Goal: Contribute content: Contribute content

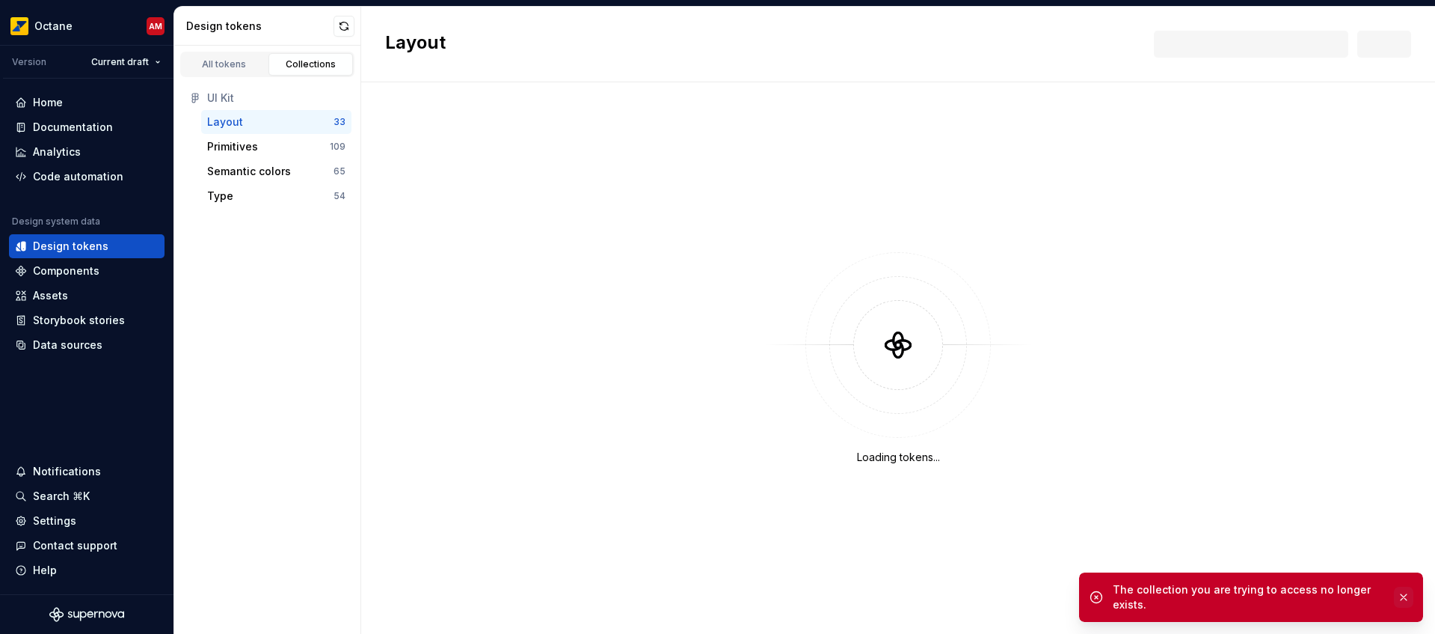
click at [1403, 588] on button "button" at bounding box center [1403, 596] width 19 height 21
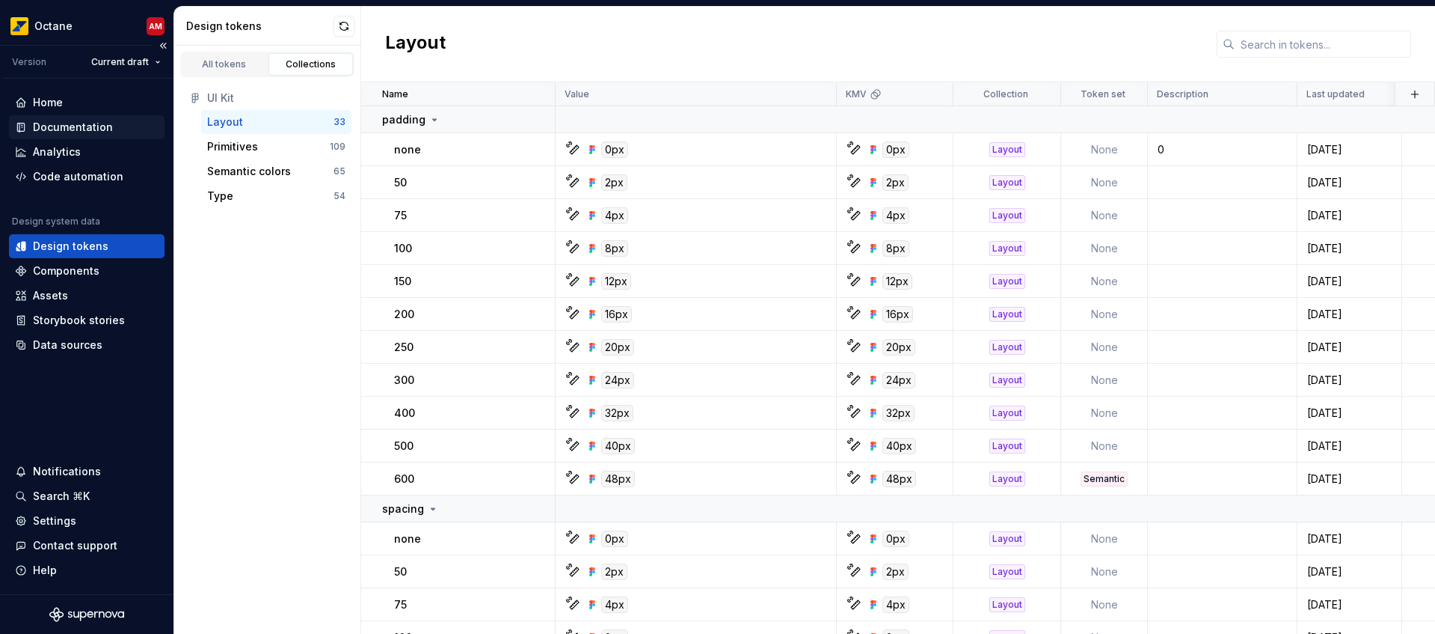
click at [83, 120] on div "Documentation" at bounding box center [73, 127] width 80 height 15
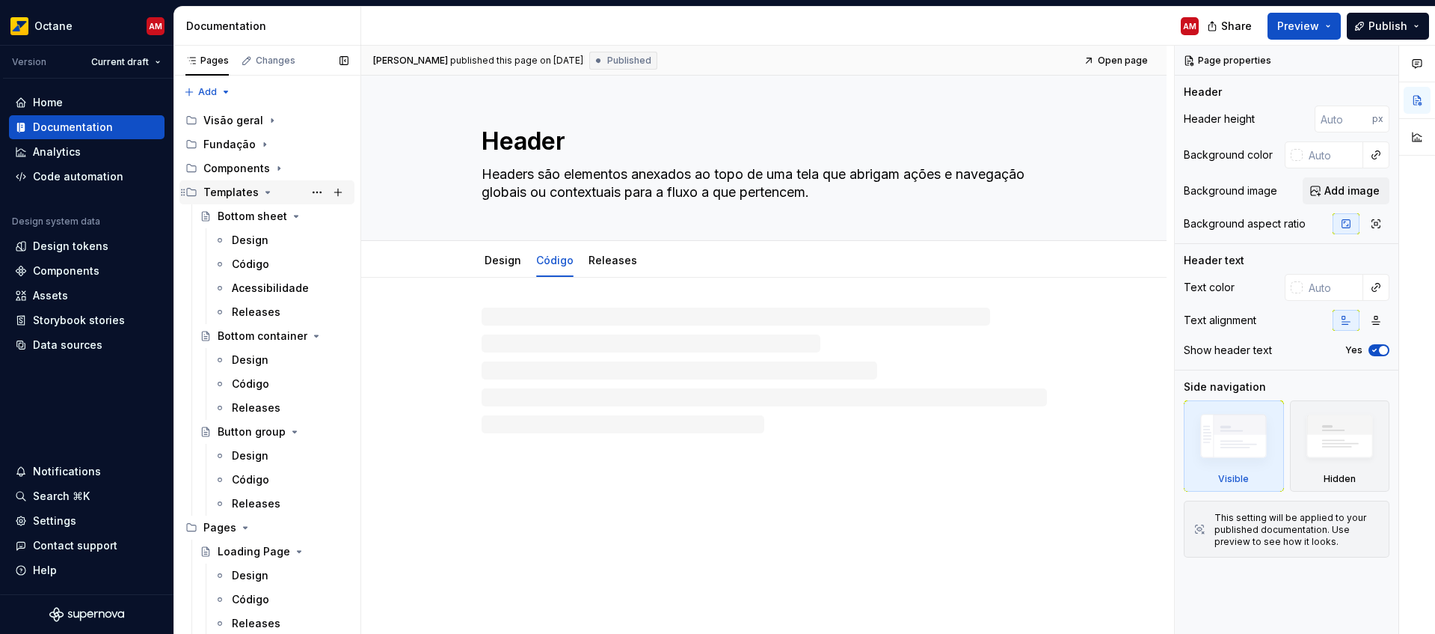
click at [262, 194] on icon "Page tree" at bounding box center [268, 192] width 12 height 12
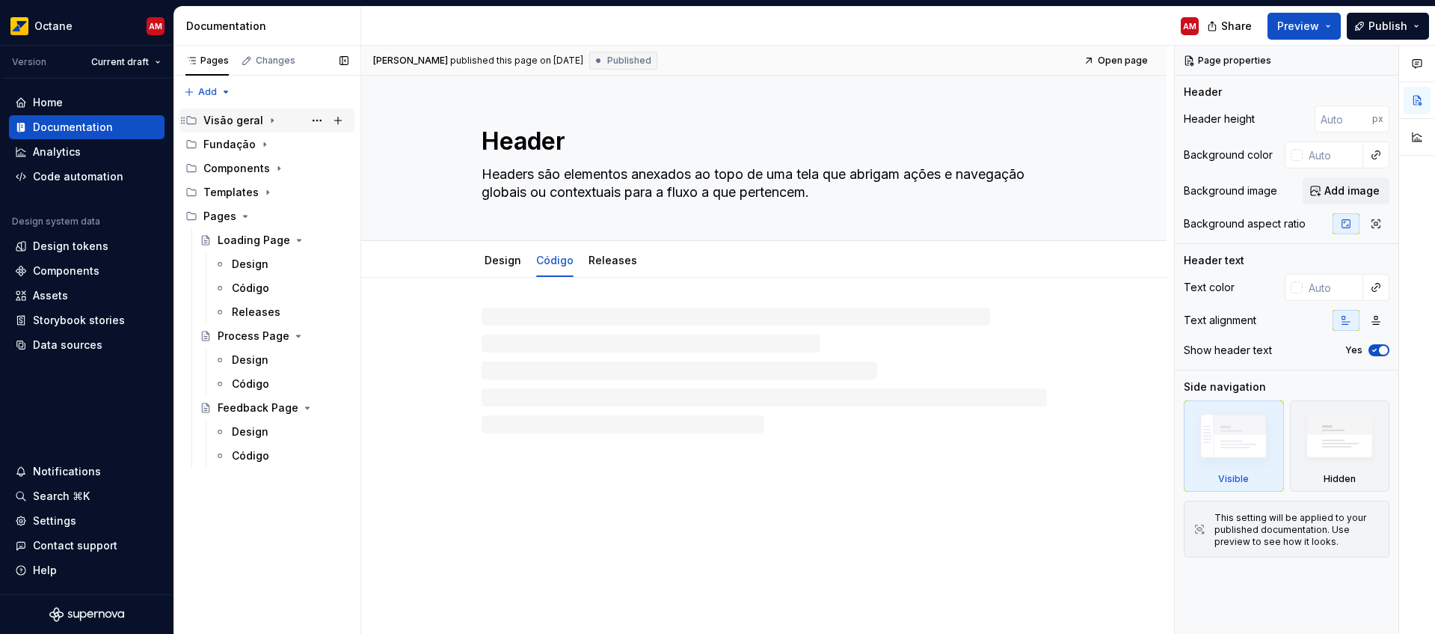
click at [269, 118] on icon "Page tree" at bounding box center [272, 120] width 12 height 12
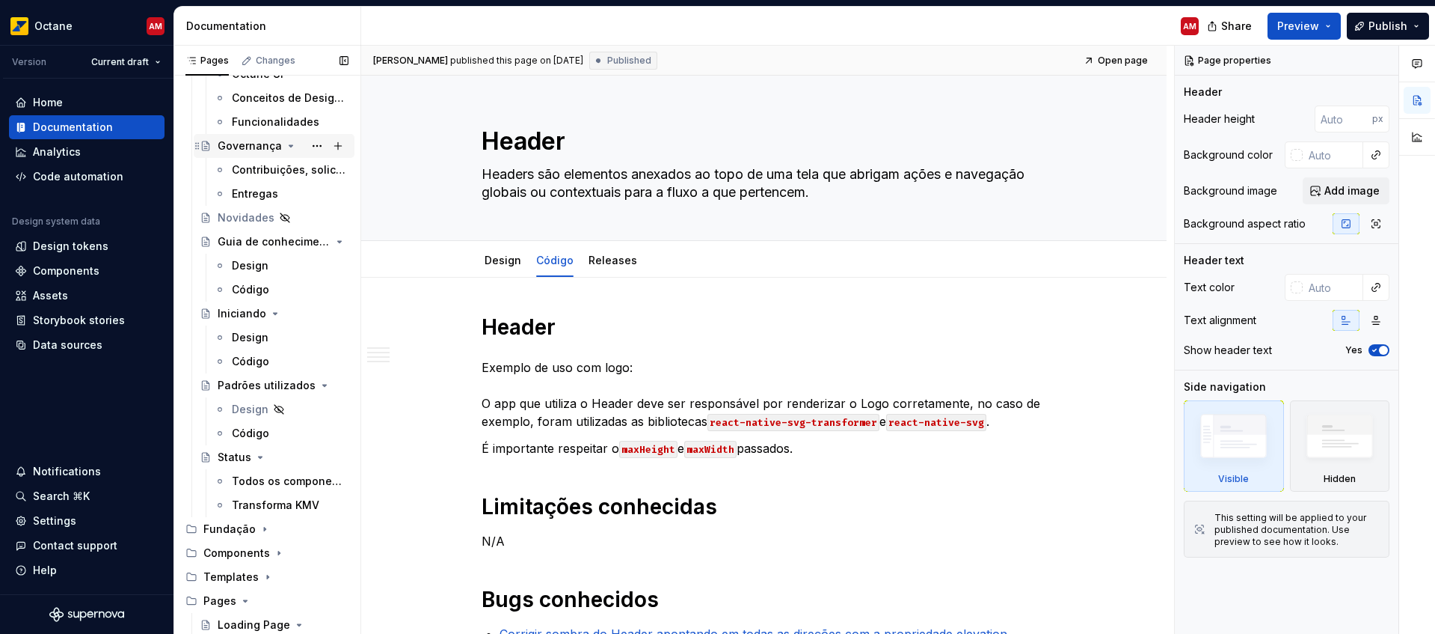
scroll to position [97, 0]
click at [242, 384] on div "Padrões utilizados" at bounding box center [253, 382] width 71 height 15
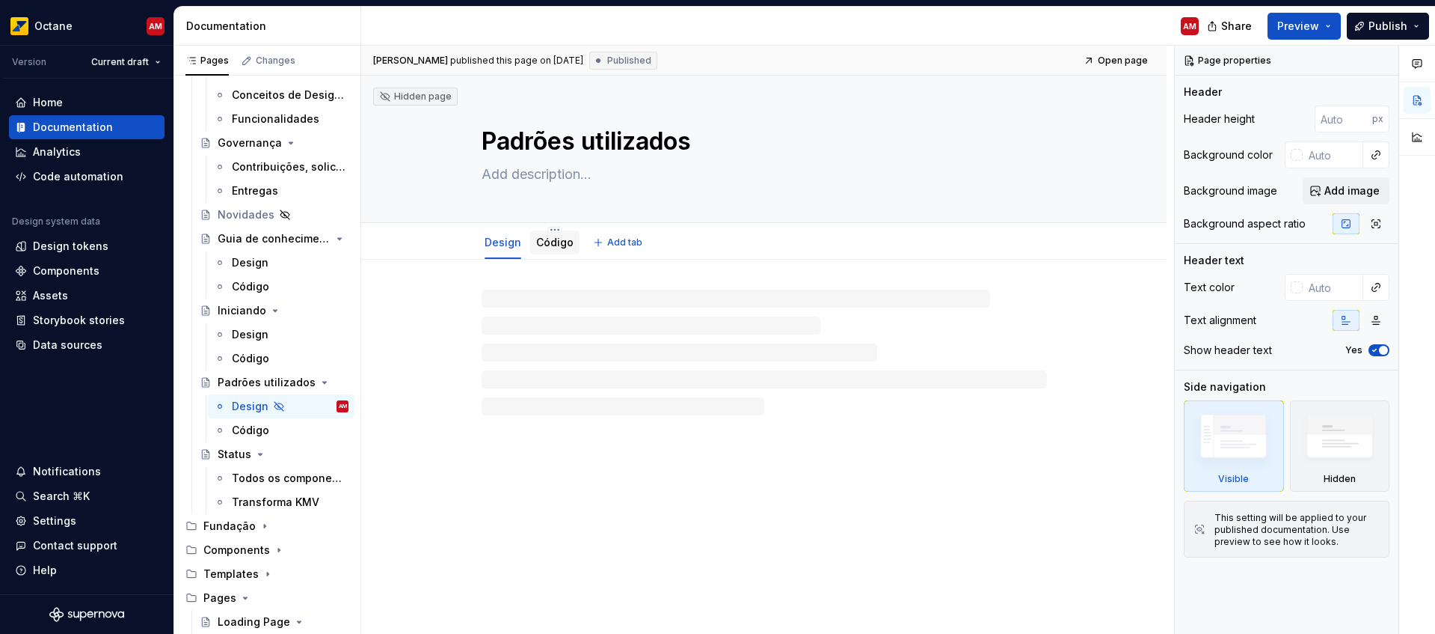
click at [557, 247] on link "Código" at bounding box center [554, 242] width 37 height 13
click at [557, 246] on link "Código" at bounding box center [554, 242] width 37 height 13
click at [551, 228] on html "Octane AM Version Current draft Home Documentation Analytics Code automation De…" at bounding box center [717, 317] width 1435 height 634
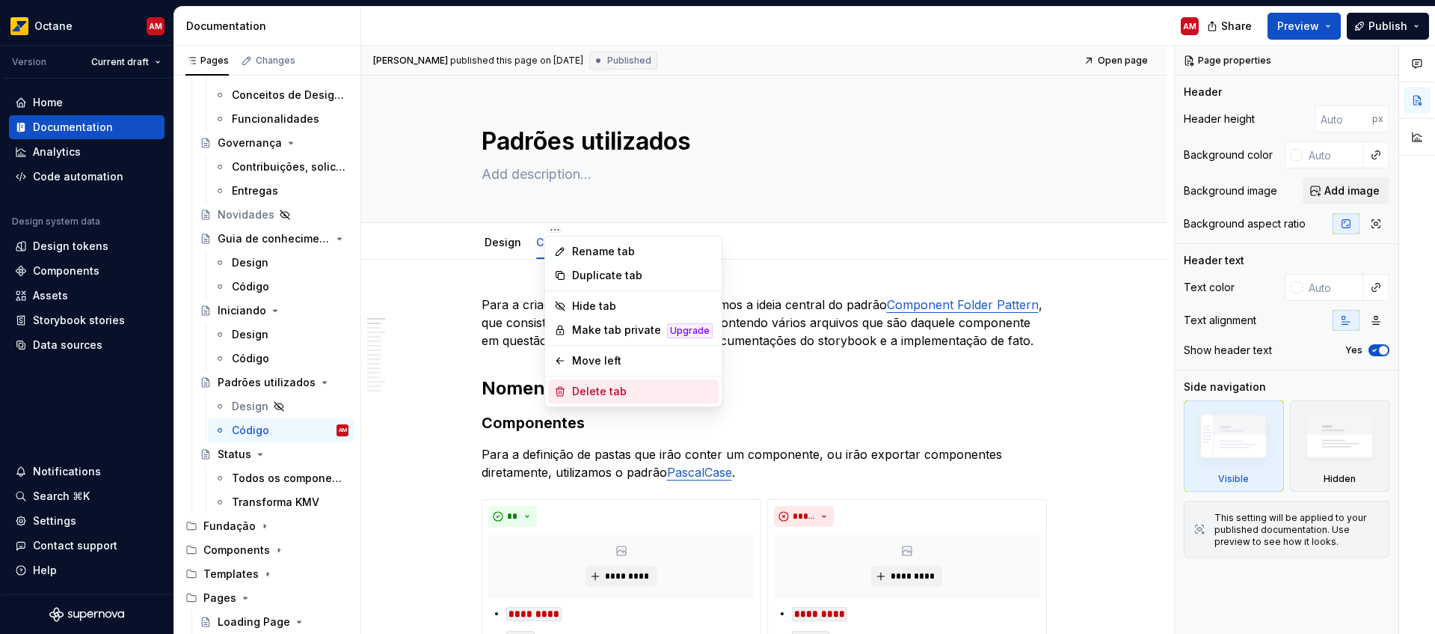
click at [618, 391] on div "Delete tab" at bounding box center [642, 391] width 141 height 15
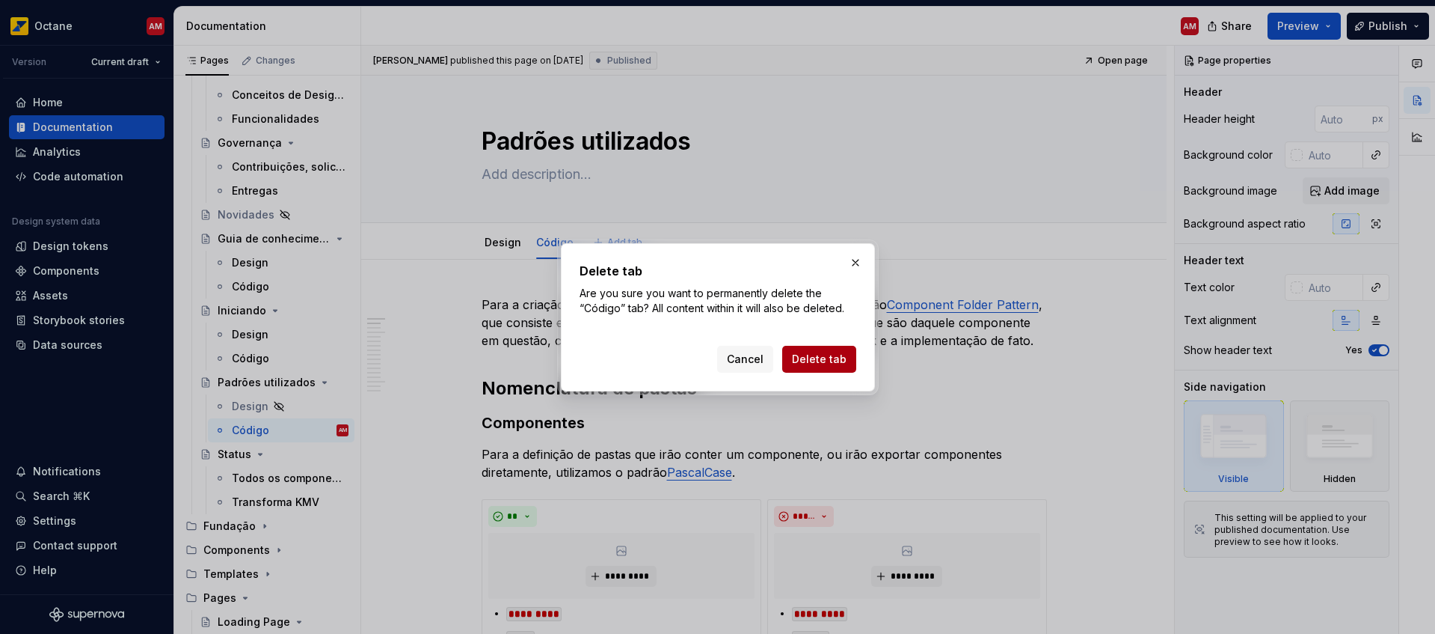
click at [812, 360] on span "Delete tab" at bounding box center [819, 359] width 55 height 15
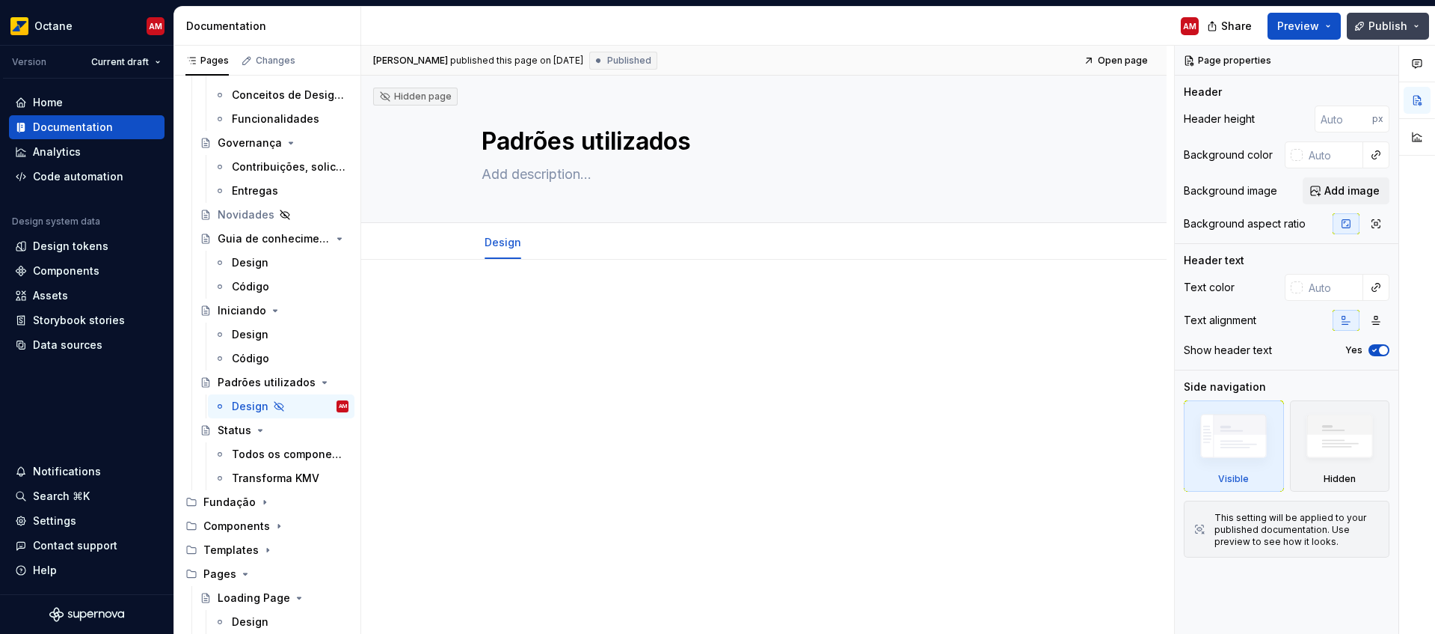
click at [1392, 27] on span "Publish" at bounding box center [1388, 26] width 39 height 15
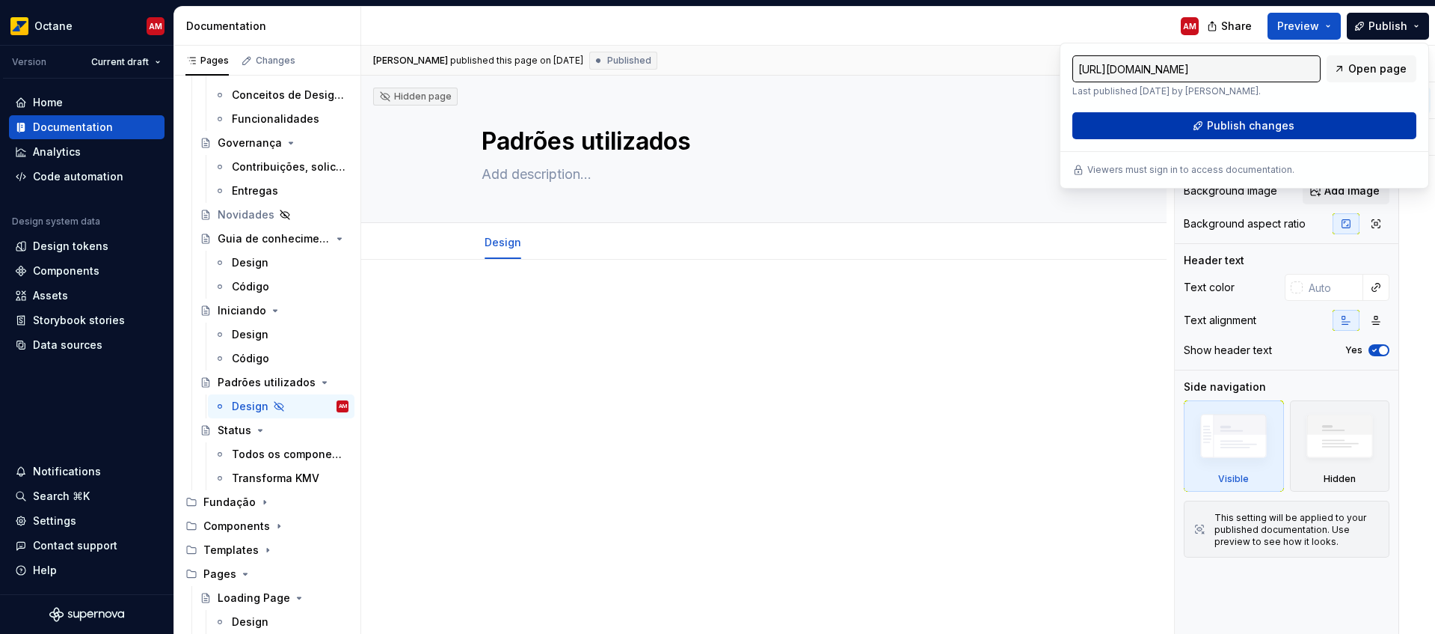
click at [1165, 136] on button "Publish changes" at bounding box center [1245, 125] width 344 height 27
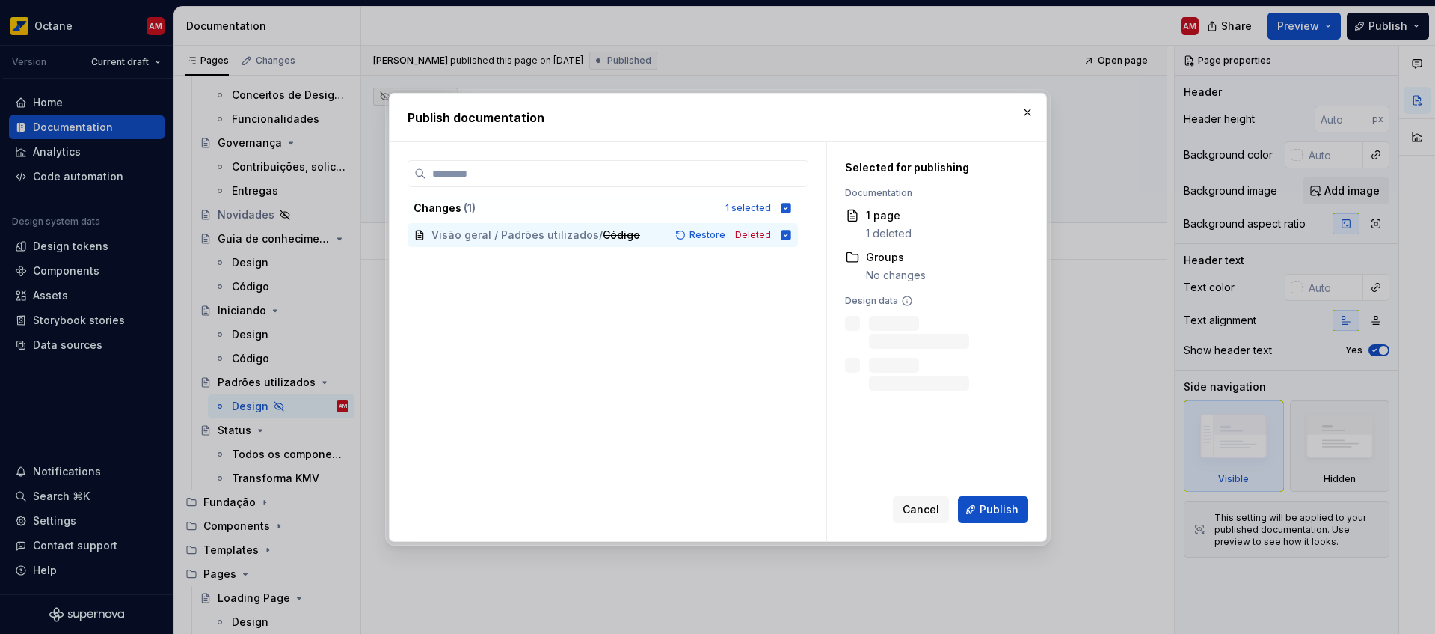
click at [999, 525] on div "Cancel Publish" at bounding box center [936, 509] width 219 height 63
click at [1005, 511] on span "Publish" at bounding box center [999, 509] width 39 height 15
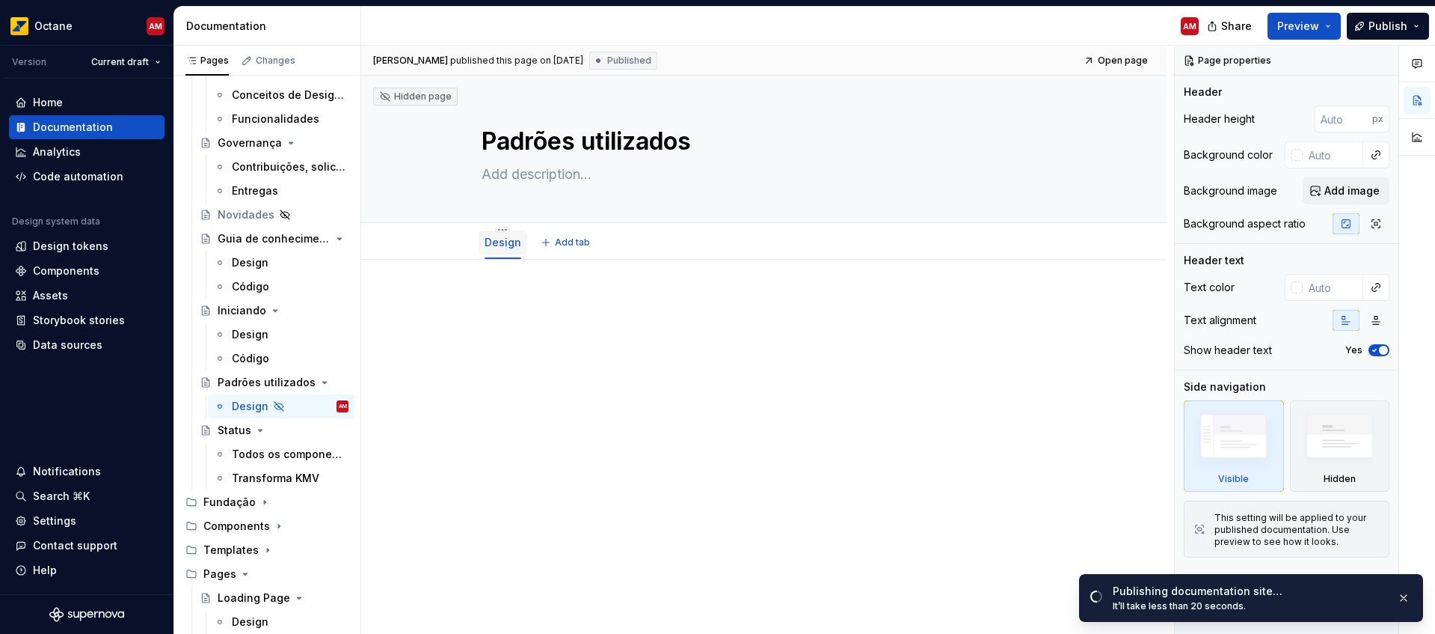
click at [511, 238] on link "Design" at bounding box center [503, 242] width 37 height 13
click at [1407, 598] on button "button" at bounding box center [1403, 597] width 19 height 21
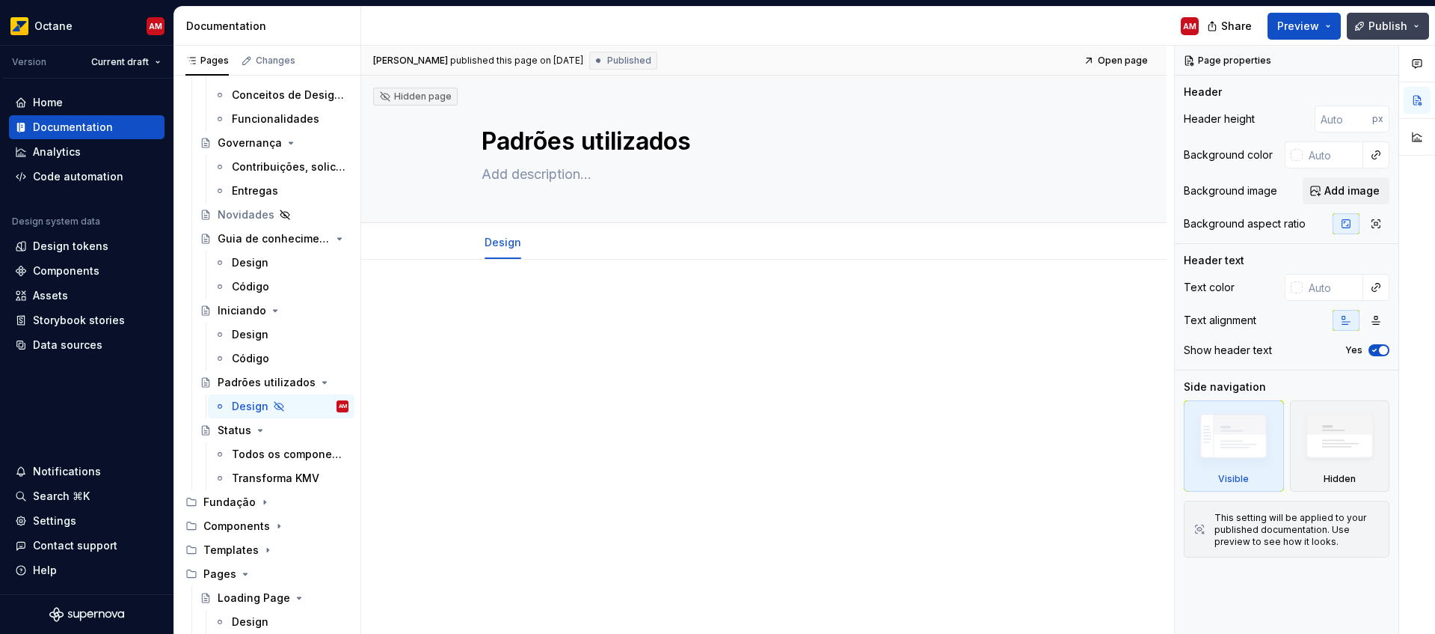
click at [1376, 30] on span "Publish" at bounding box center [1388, 26] width 39 height 15
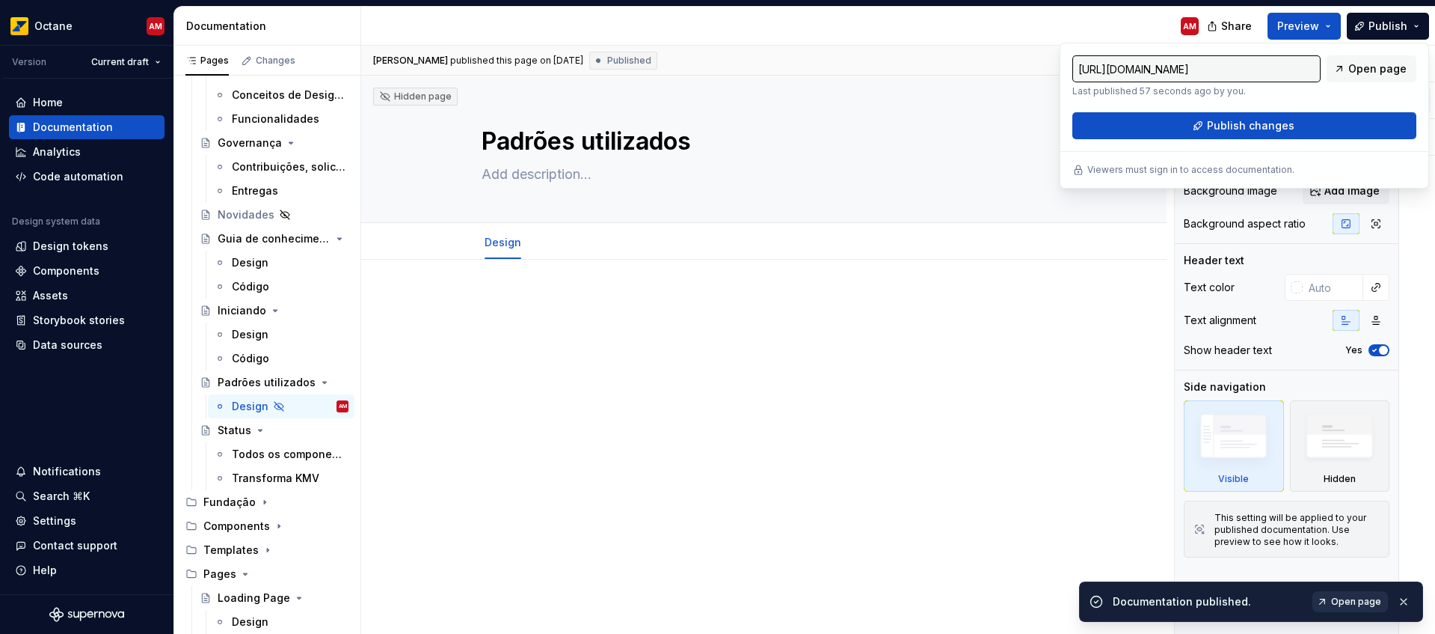
click at [1367, 595] on span "Open page" at bounding box center [1357, 601] width 50 height 12
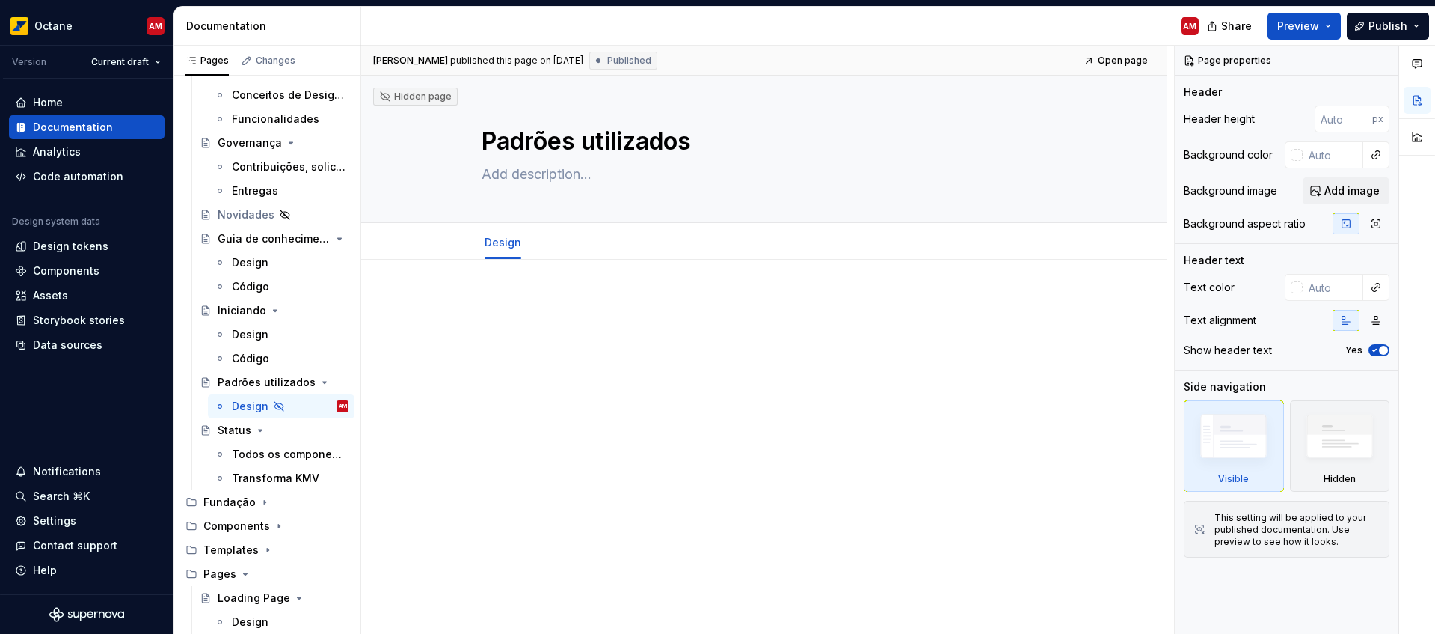
type textarea "*"
